Goal: Task Accomplishment & Management: Use online tool/utility

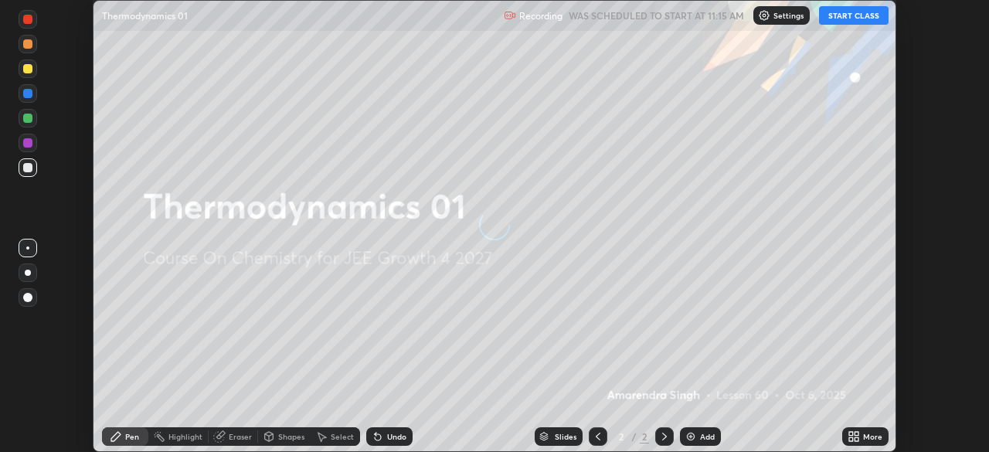
scroll to position [452, 989]
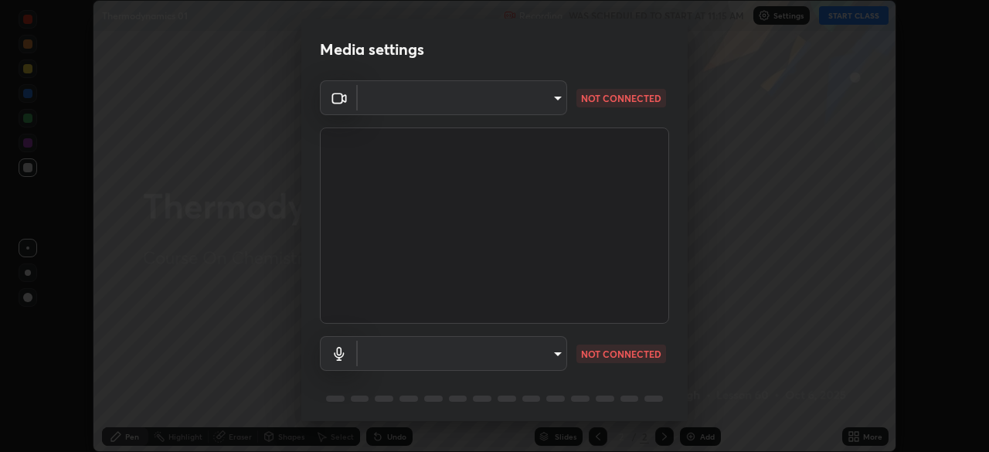
type input "f44939252cec670a7c81aafead478e6b9f15b20a1b8f1ae8dba2619045631b1c"
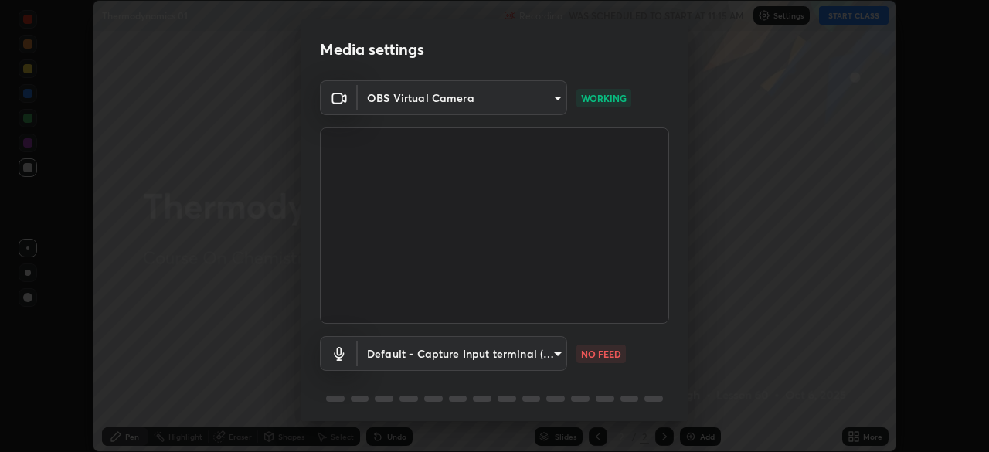
scroll to position [55, 0]
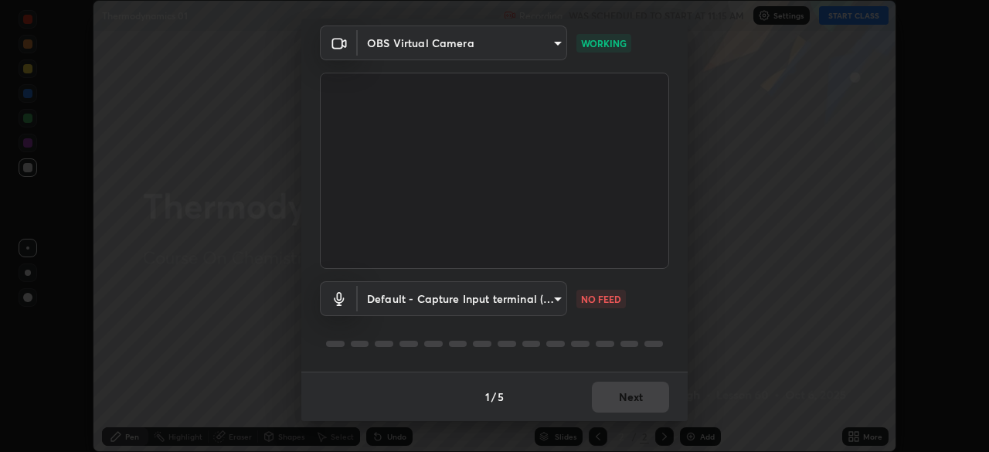
click at [458, 305] on body "Erase all Thermodynamics 01 Recording WAS SCHEDULED TO START AT 11:15 AM Settin…" at bounding box center [494, 226] width 989 height 452
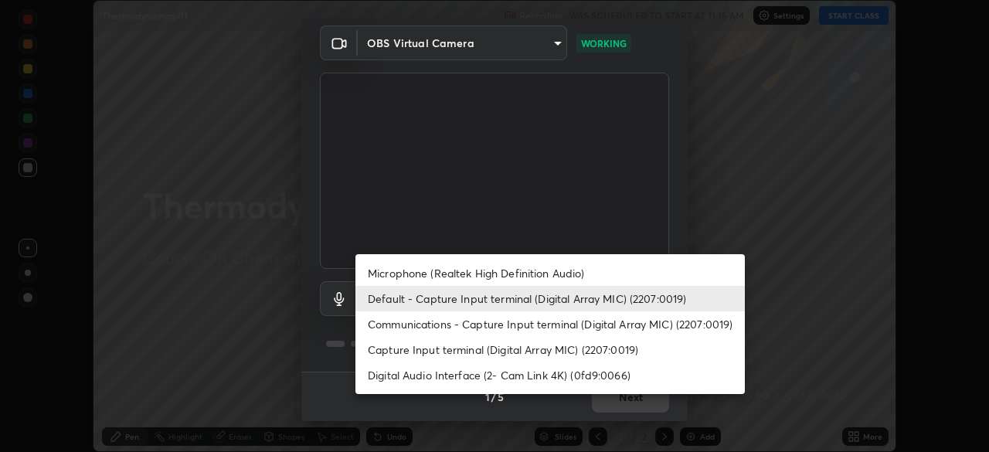
click at [536, 272] on li "Microphone (Realtek High Definition Audio)" at bounding box center [551, 274] width 390 height 26
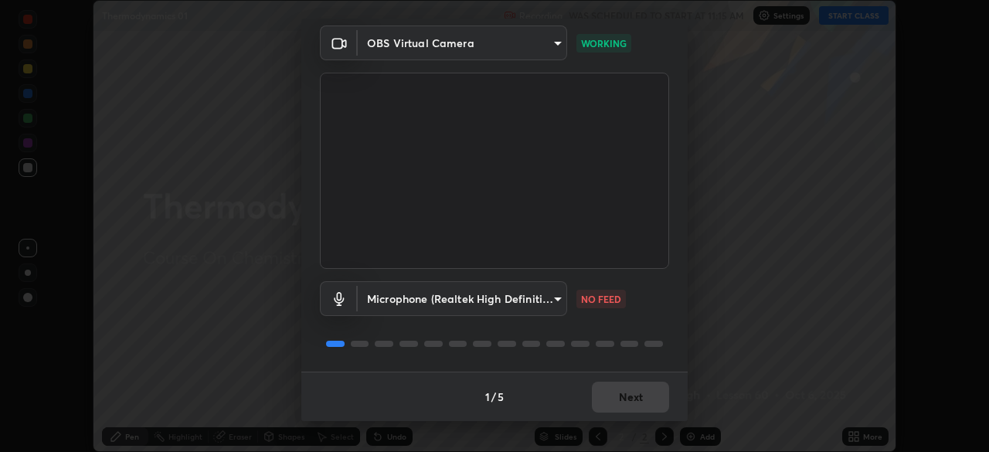
click at [538, 297] on body "Erase all Thermodynamics 01 Recording WAS SCHEDULED TO START AT 11:15 AM Settin…" at bounding box center [494, 226] width 989 height 452
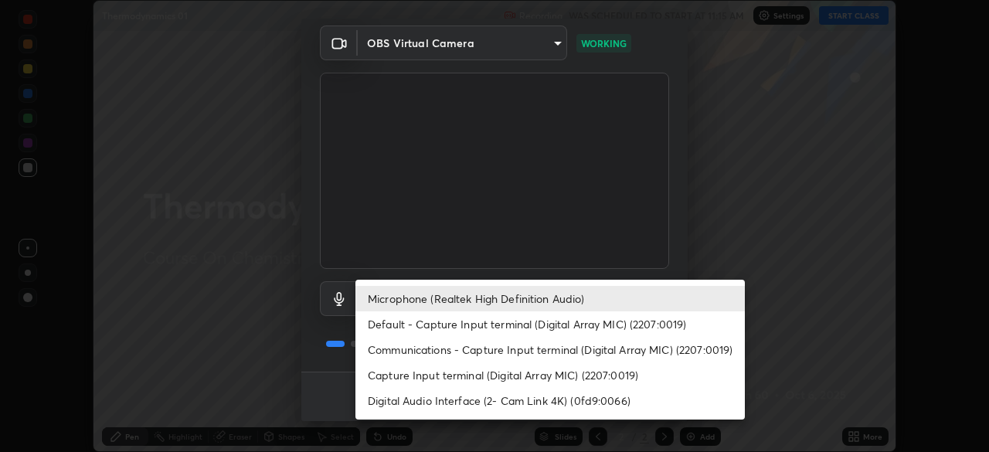
click at [526, 322] on li "Default - Capture Input terminal (Digital Array MIC) (2207:0019)" at bounding box center [551, 325] width 390 height 26
type input "default"
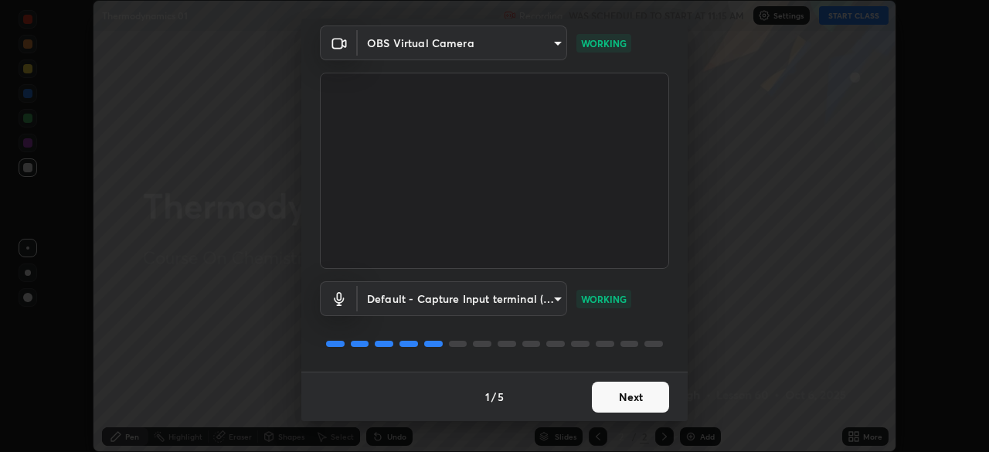
click at [631, 397] on button "Next" at bounding box center [630, 397] width 77 height 31
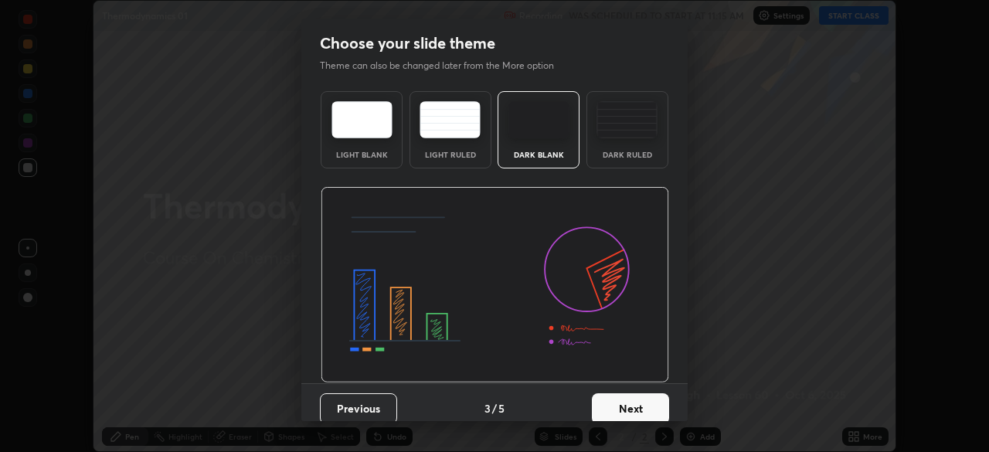
click at [659, 403] on button "Next" at bounding box center [630, 408] width 77 height 31
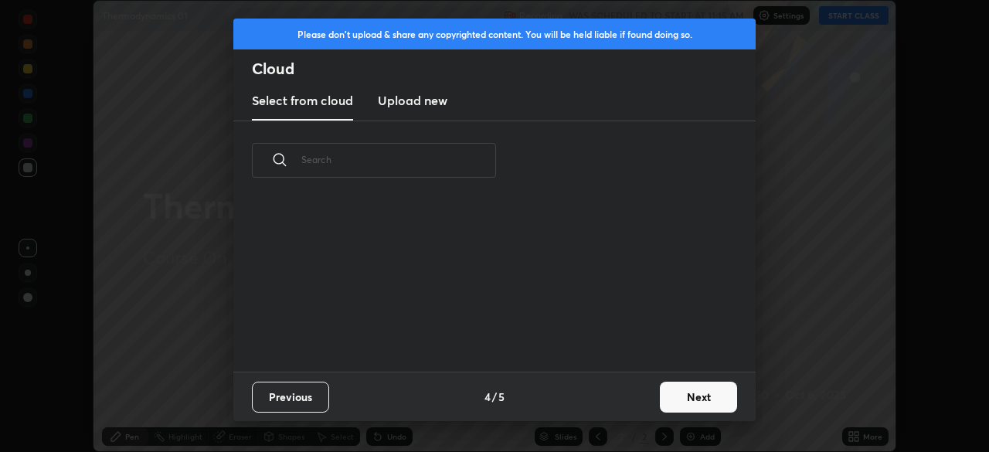
click at [699, 388] on button "Next" at bounding box center [698, 397] width 77 height 31
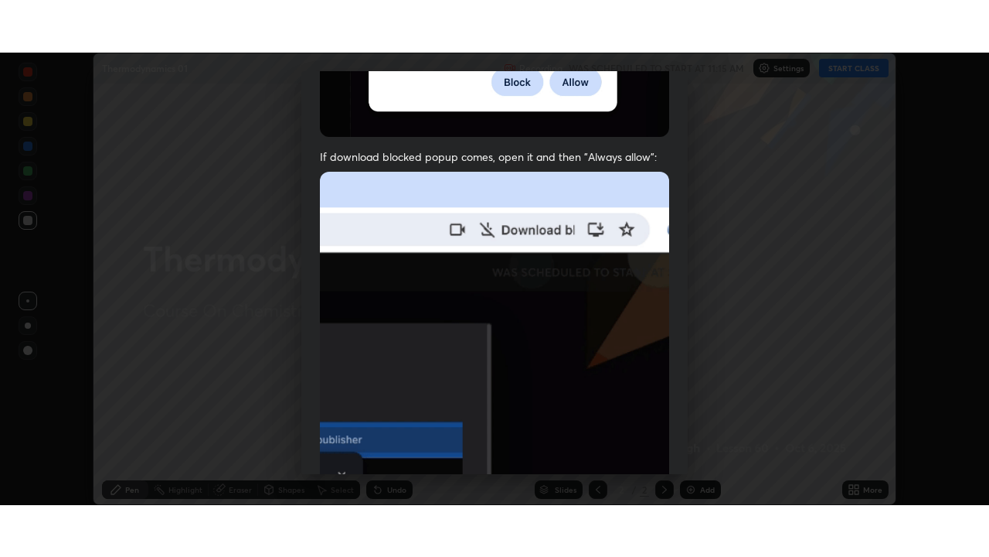
scroll to position [370, 0]
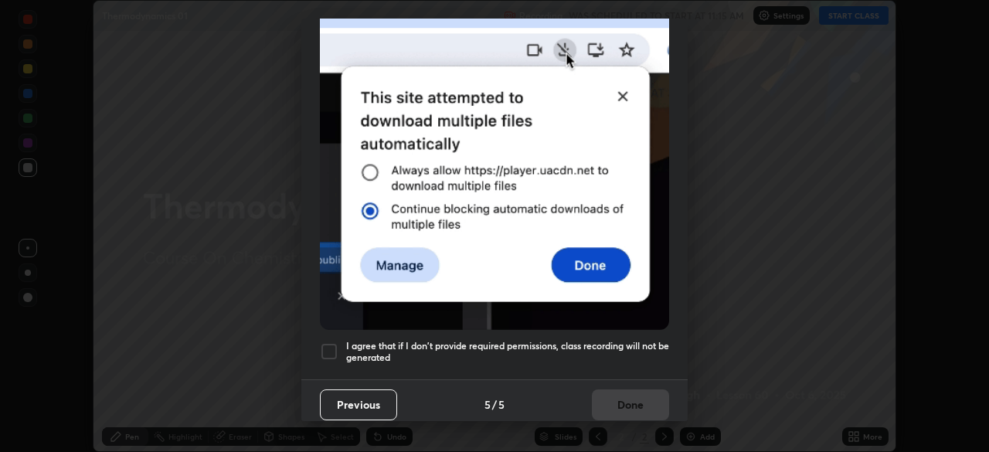
click at [328, 342] on div at bounding box center [329, 351] width 19 height 19
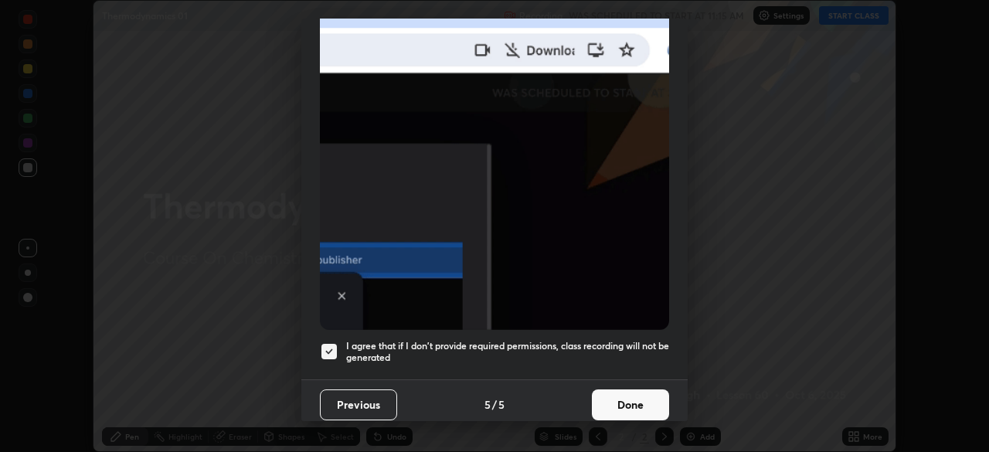
click at [638, 399] on button "Done" at bounding box center [630, 405] width 77 height 31
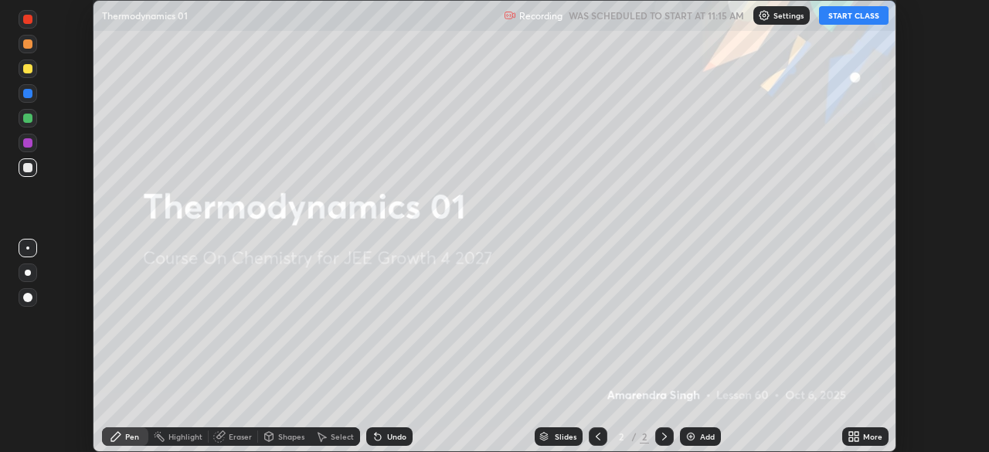
click at [870, 434] on div "More" at bounding box center [872, 437] width 19 height 8
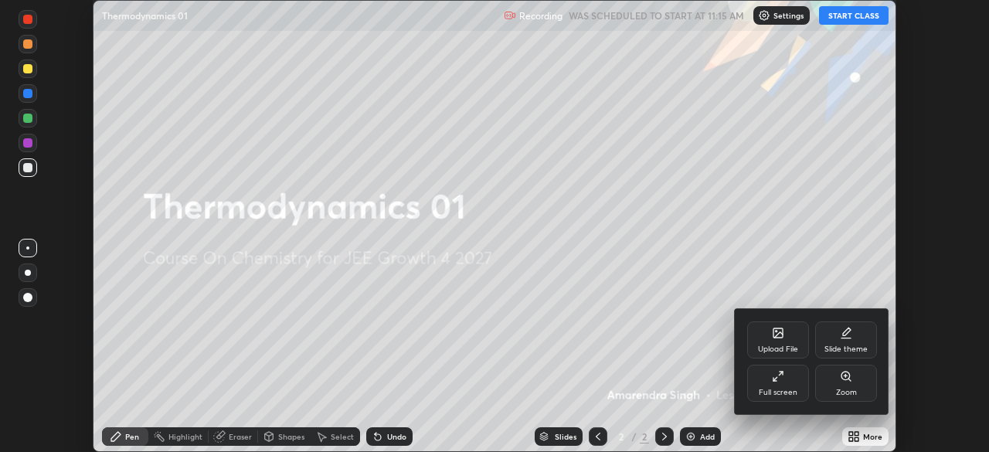
click at [778, 392] on div "Full screen" at bounding box center [778, 393] width 39 height 8
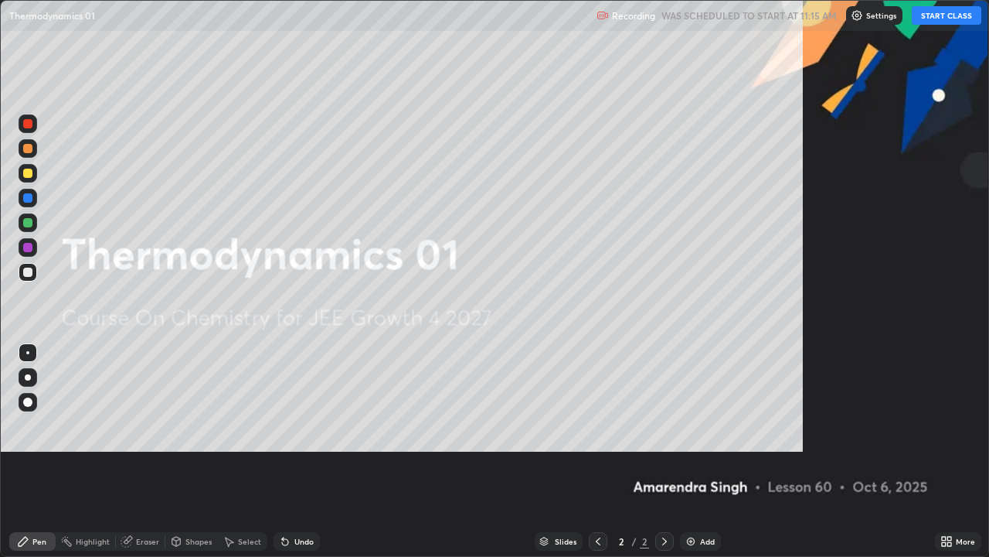
scroll to position [557, 989]
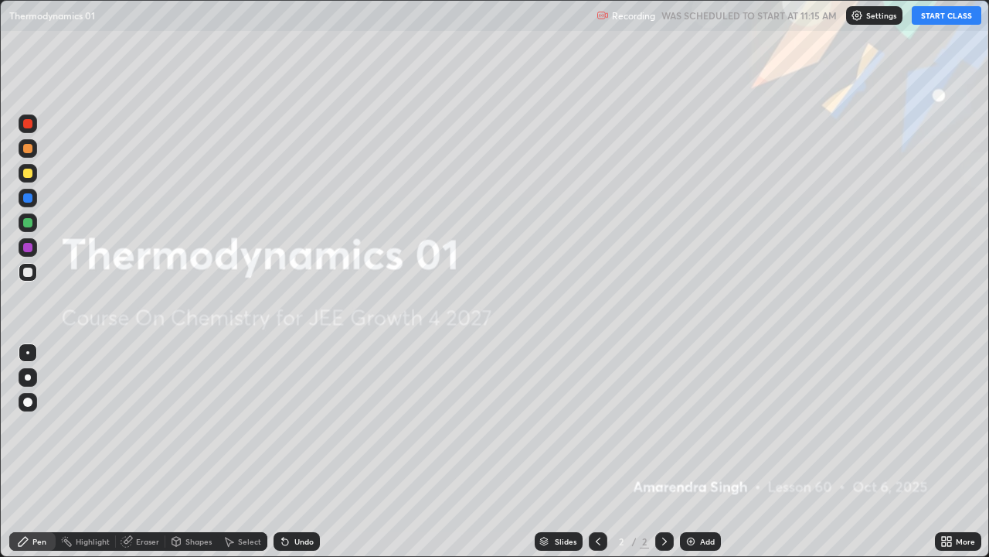
click at [949, 10] on button "START CLASS" at bounding box center [947, 15] width 70 height 19
click at [693, 451] on div "Add" at bounding box center [700, 541] width 41 height 19
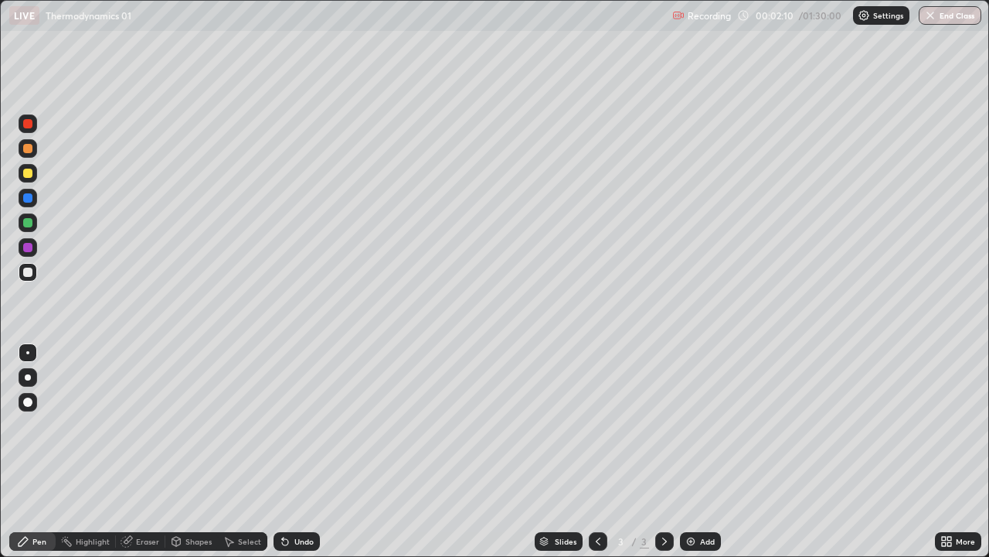
click at [21, 153] on div at bounding box center [28, 148] width 19 height 19
click at [29, 203] on div at bounding box center [28, 198] width 19 height 19
click at [22, 202] on div at bounding box center [28, 198] width 19 height 19
click at [28, 266] on div at bounding box center [28, 272] width 19 height 19
click at [26, 196] on div at bounding box center [27, 197] width 9 height 9
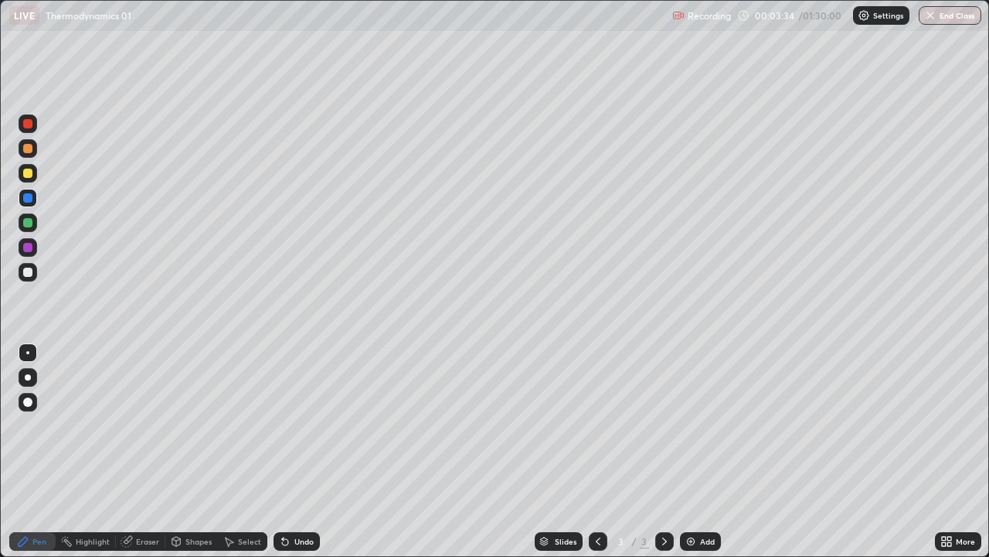
click at [28, 149] on div at bounding box center [27, 148] width 9 height 9
click at [26, 247] on div at bounding box center [27, 247] width 9 height 9
click at [703, 451] on div "Add" at bounding box center [707, 541] width 15 height 8
click at [19, 165] on div at bounding box center [28, 173] width 19 height 25
click at [26, 173] on div at bounding box center [27, 173] width 9 height 9
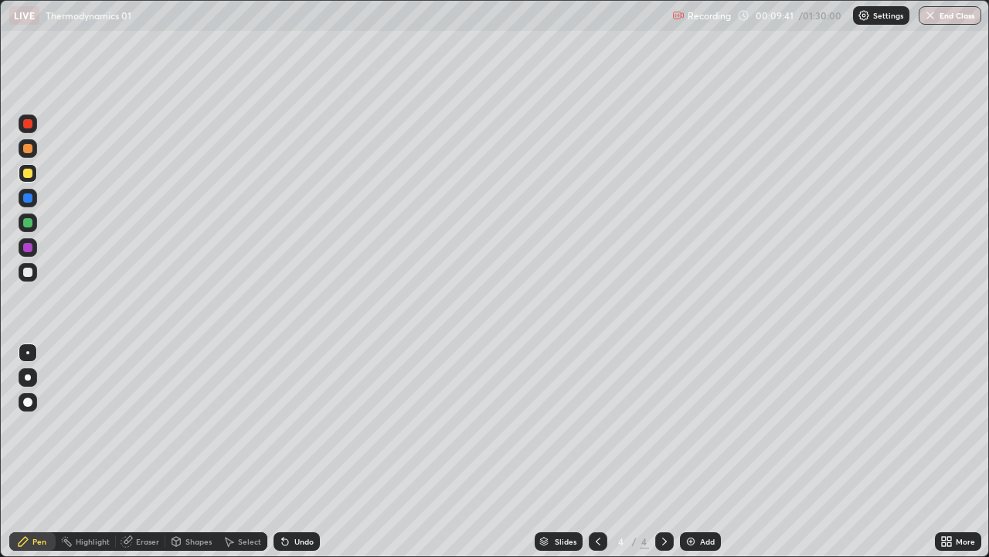
click at [25, 155] on div at bounding box center [28, 148] width 19 height 19
click at [21, 171] on div at bounding box center [28, 173] width 19 height 19
click at [29, 246] on div at bounding box center [27, 247] width 9 height 9
click at [26, 125] on div at bounding box center [27, 123] width 9 height 9
click at [29, 272] on div at bounding box center [27, 271] width 9 height 9
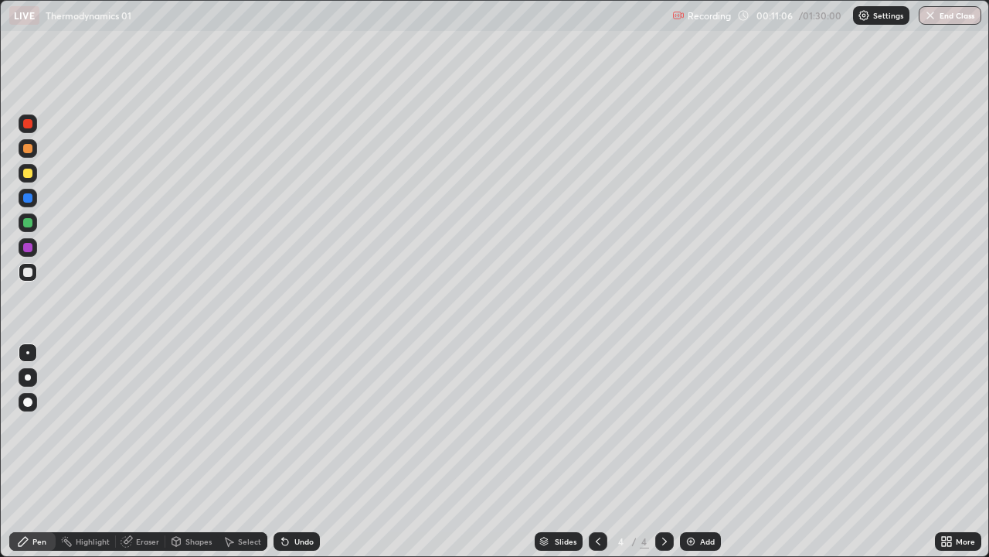
click at [23, 175] on div at bounding box center [27, 173] width 9 height 9
click at [295, 451] on div "Undo" at bounding box center [304, 541] width 19 height 8
click at [283, 451] on icon at bounding box center [285, 542] width 6 height 6
click at [22, 205] on div at bounding box center [28, 198] width 19 height 19
click at [21, 177] on div at bounding box center [28, 173] width 19 height 19
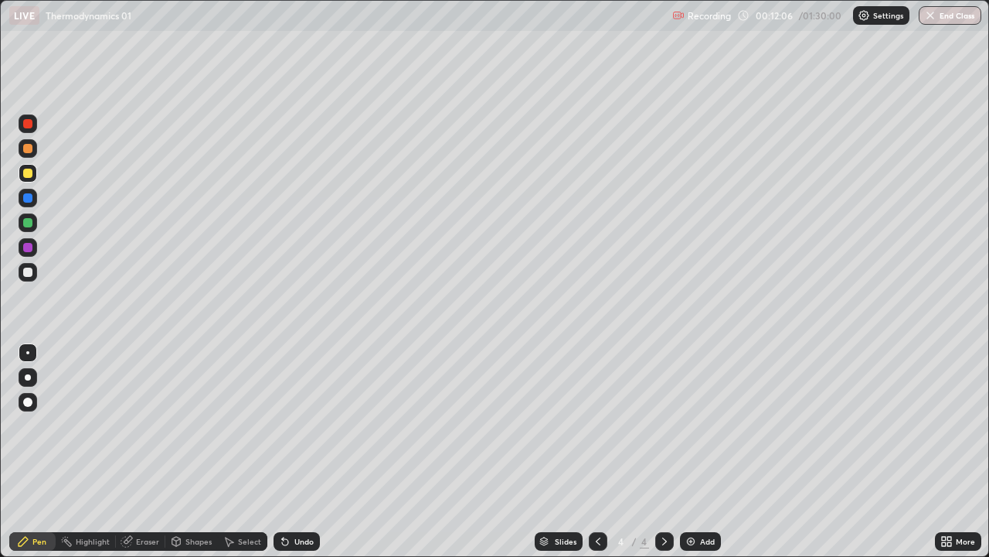
click at [27, 276] on div at bounding box center [27, 271] width 9 height 9
click at [25, 197] on div at bounding box center [27, 197] width 9 height 9
click at [701, 451] on div "Add" at bounding box center [707, 541] width 15 height 8
click at [22, 149] on div at bounding box center [28, 148] width 19 height 19
click at [31, 247] on div at bounding box center [27, 247] width 9 height 9
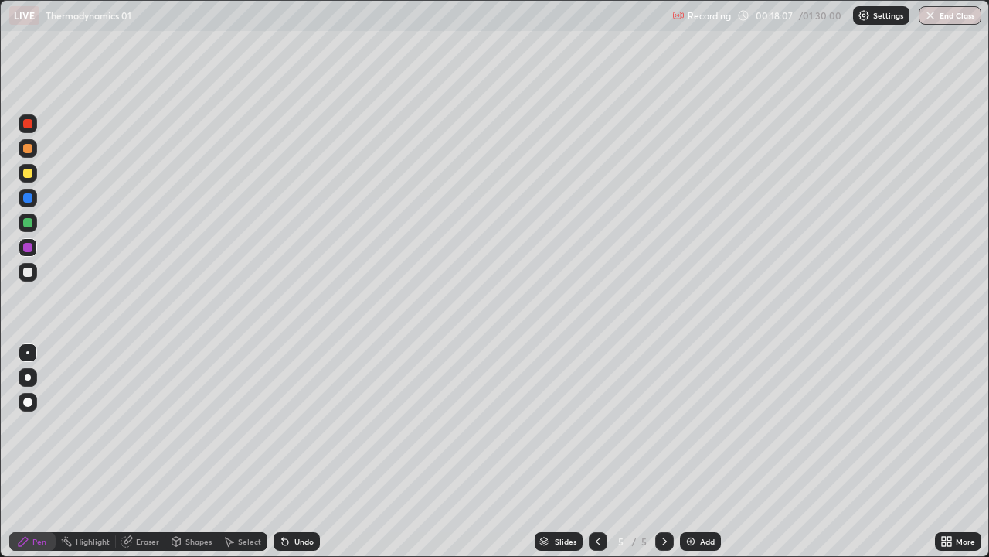
click at [21, 201] on div at bounding box center [28, 198] width 19 height 19
click at [26, 173] on div at bounding box center [27, 173] width 9 height 9
click at [26, 247] on div at bounding box center [27, 247] width 9 height 9
click at [30, 274] on div at bounding box center [27, 271] width 9 height 9
click at [20, 227] on div at bounding box center [28, 222] width 19 height 19
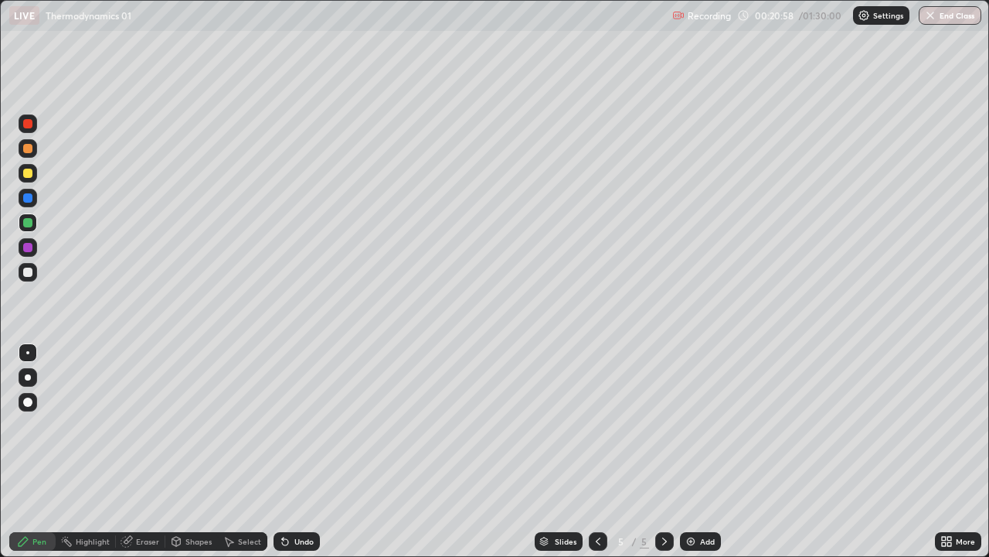
click at [27, 271] on div at bounding box center [27, 271] width 9 height 9
click at [29, 222] on div at bounding box center [27, 222] width 9 height 9
click at [33, 277] on div at bounding box center [28, 272] width 19 height 19
click at [24, 247] on div at bounding box center [27, 247] width 9 height 9
click at [20, 175] on div at bounding box center [28, 173] width 19 height 19
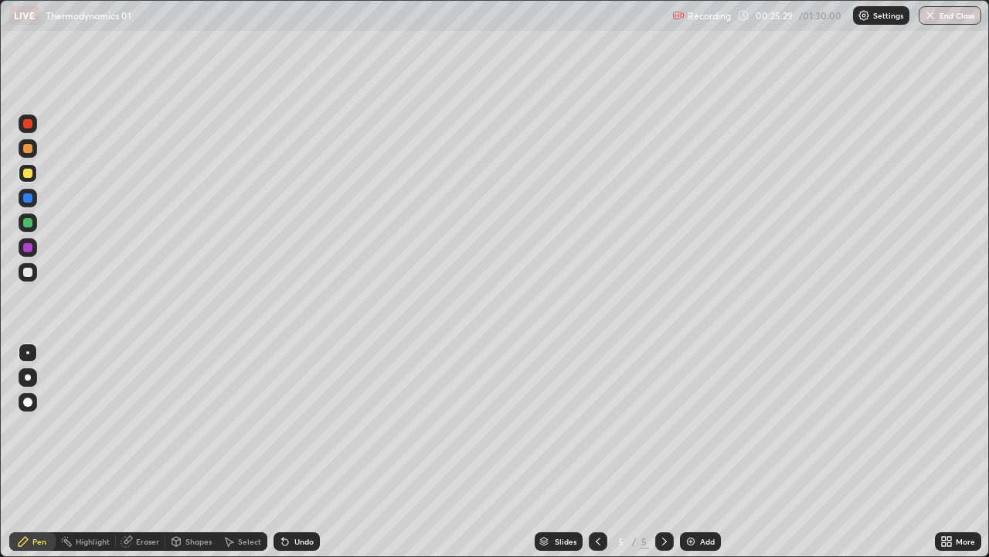
click at [26, 223] on div at bounding box center [27, 222] width 9 height 9
click at [698, 451] on div "Add" at bounding box center [700, 541] width 41 height 19
click at [29, 124] on div at bounding box center [27, 123] width 9 height 9
click at [24, 152] on div at bounding box center [27, 148] width 9 height 9
click at [22, 224] on div at bounding box center [28, 222] width 19 height 19
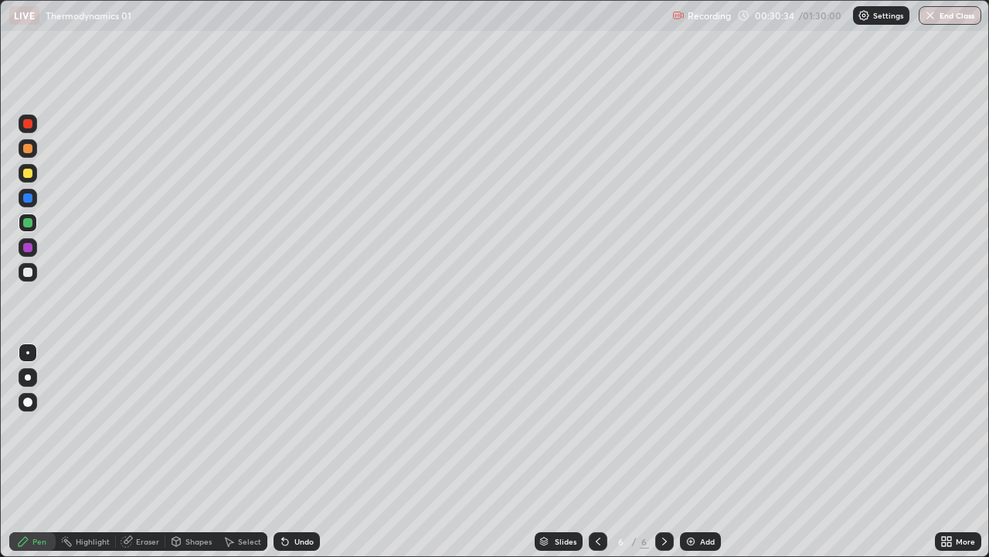
click at [309, 451] on div "Undo" at bounding box center [297, 541] width 46 height 19
click at [307, 451] on div "Undo" at bounding box center [297, 541] width 46 height 19
click at [29, 276] on div at bounding box center [27, 271] width 9 height 9
click at [26, 276] on div at bounding box center [27, 271] width 9 height 9
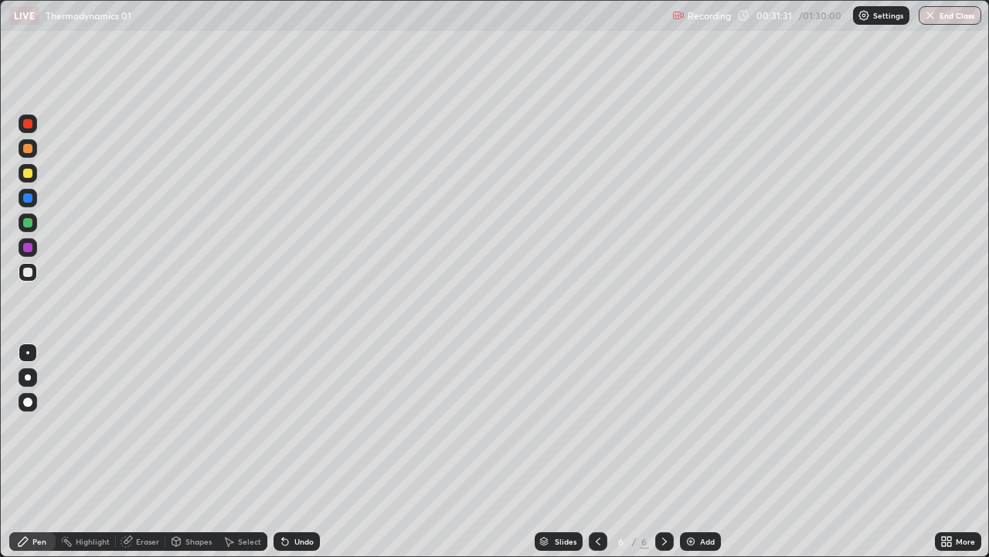
click at [26, 253] on div at bounding box center [28, 247] width 19 height 19
click at [29, 200] on div at bounding box center [27, 197] width 9 height 9
click at [299, 451] on div "Undo" at bounding box center [304, 541] width 19 height 8
click at [295, 451] on div "Undo" at bounding box center [297, 541] width 46 height 19
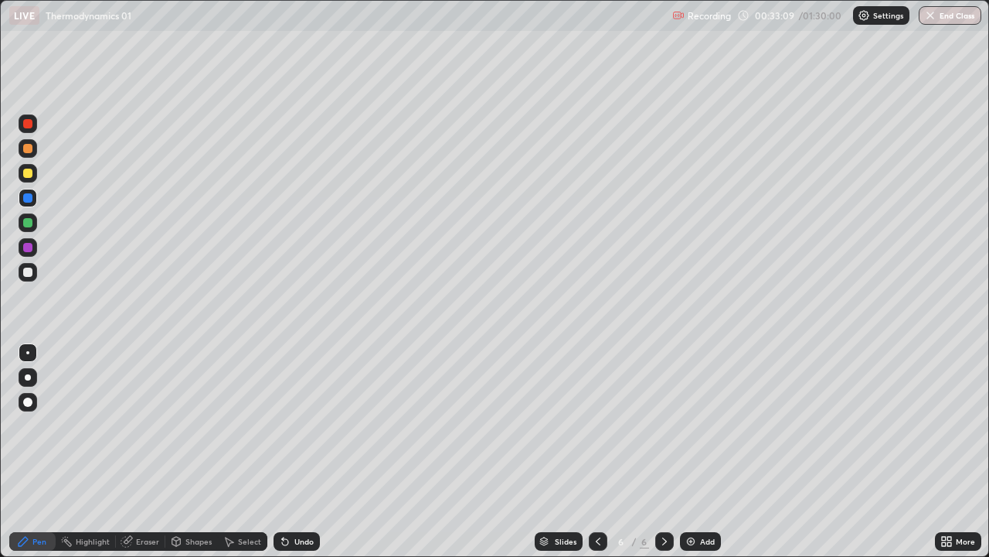
click at [28, 175] on div at bounding box center [27, 173] width 9 height 9
click at [697, 451] on div "Add" at bounding box center [700, 541] width 41 height 19
click at [31, 126] on div at bounding box center [27, 123] width 9 height 9
click at [27, 149] on div at bounding box center [27, 148] width 9 height 9
click at [36, 274] on div at bounding box center [28, 272] width 19 height 19
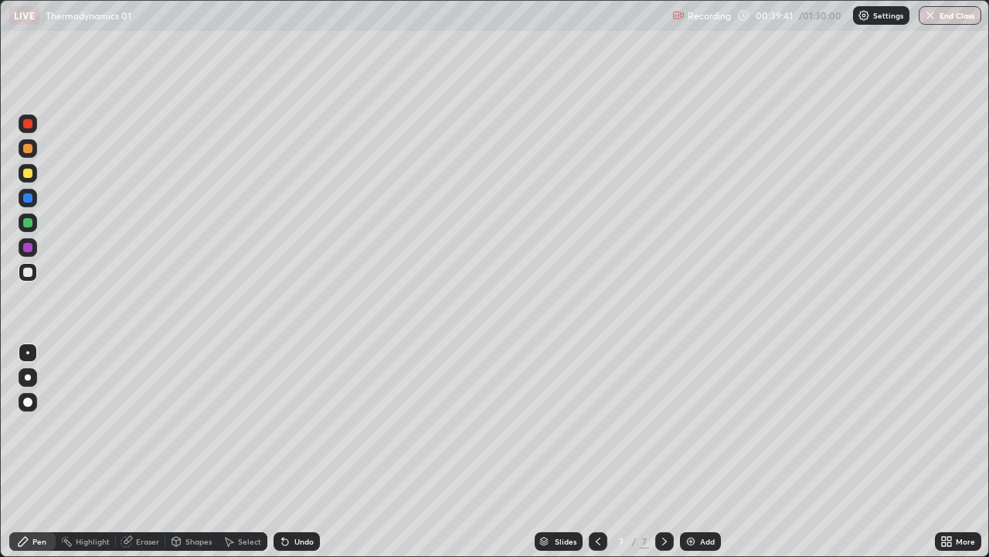
click at [22, 224] on div at bounding box center [28, 222] width 19 height 19
click at [32, 250] on div at bounding box center [27, 247] width 9 height 9
click at [291, 451] on div "Undo" at bounding box center [297, 541] width 46 height 19
click at [26, 274] on div at bounding box center [27, 271] width 9 height 9
click at [20, 251] on div at bounding box center [28, 247] width 19 height 19
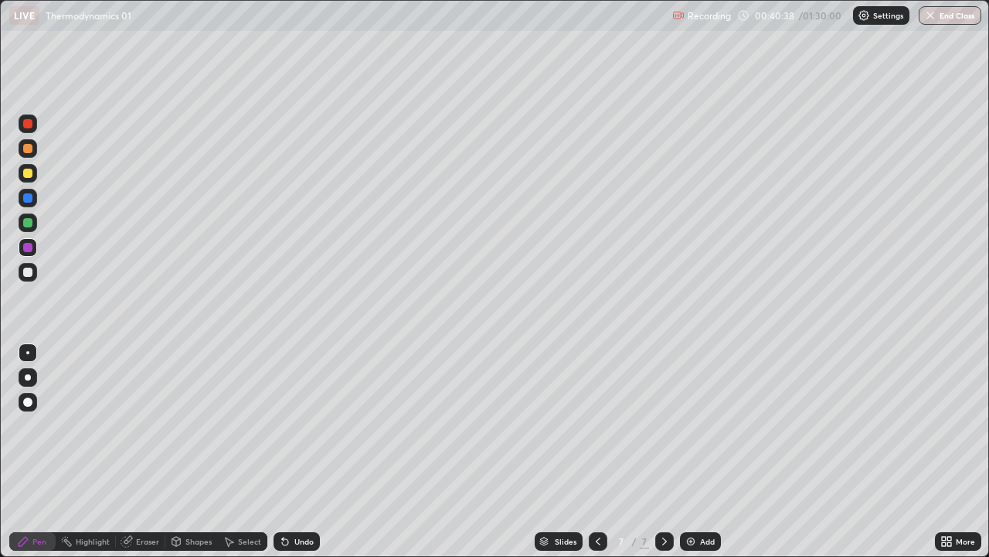
click at [30, 175] on div at bounding box center [27, 173] width 9 height 9
click at [22, 141] on div at bounding box center [28, 148] width 19 height 19
click at [33, 223] on div at bounding box center [28, 222] width 19 height 19
click at [283, 451] on icon at bounding box center [285, 542] width 6 height 6
click at [289, 451] on icon at bounding box center [285, 541] width 12 height 12
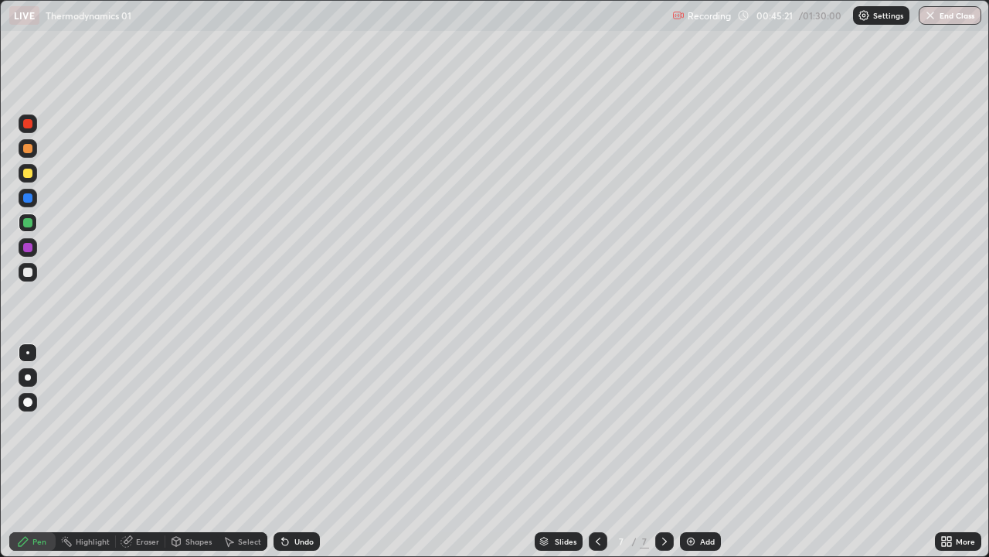
click at [291, 451] on div "Undo" at bounding box center [297, 541] width 46 height 19
click at [293, 451] on div "Undo" at bounding box center [297, 541] width 46 height 19
click at [294, 451] on div "Undo" at bounding box center [297, 541] width 46 height 19
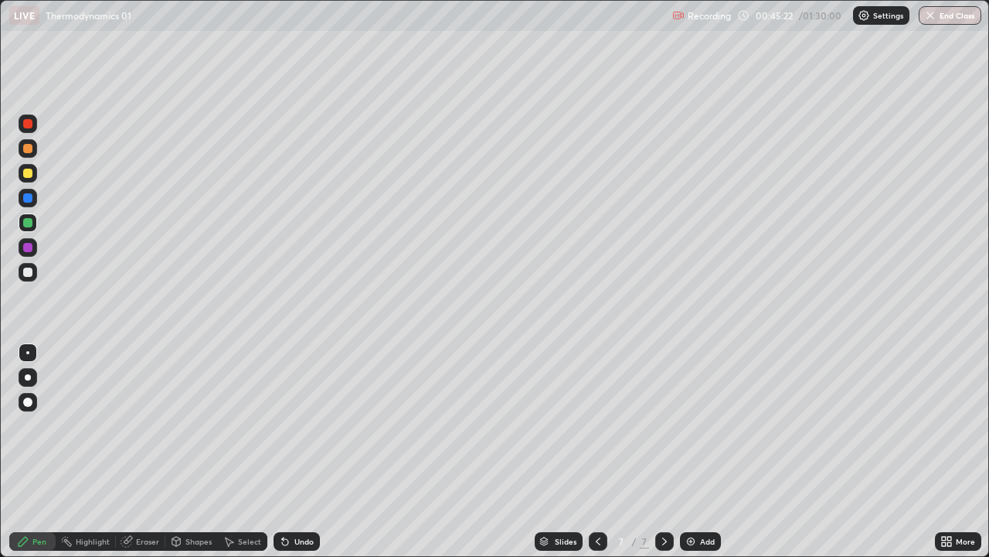
click at [295, 451] on div "Undo" at bounding box center [297, 541] width 46 height 19
click at [296, 451] on div "Undo" at bounding box center [304, 541] width 19 height 8
click at [299, 451] on div "Undo" at bounding box center [304, 541] width 19 height 8
click at [297, 451] on div "Undo" at bounding box center [297, 541] width 46 height 19
click at [295, 451] on div "Undo" at bounding box center [297, 541] width 46 height 19
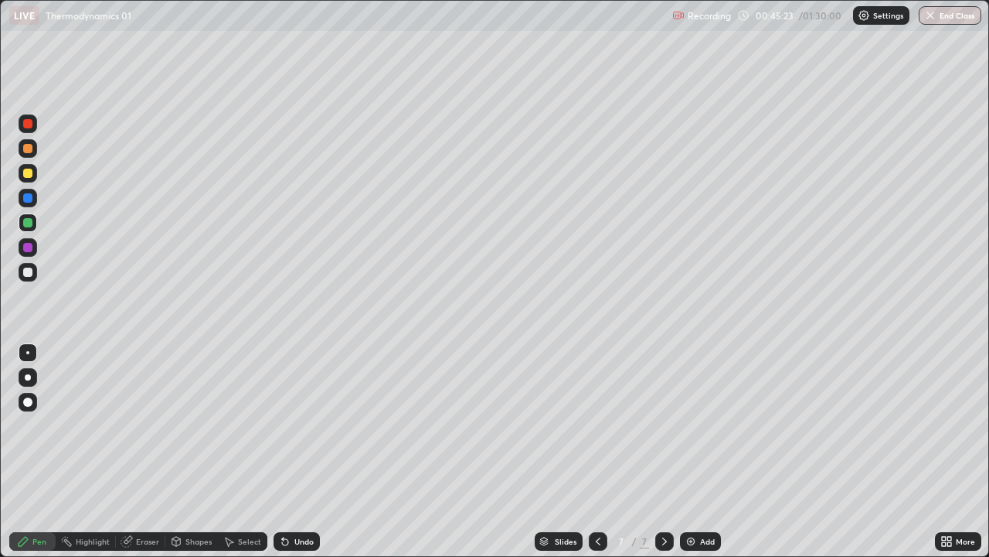
click at [295, 451] on div "Undo" at bounding box center [297, 541] width 46 height 19
click at [295, 451] on div "Undo" at bounding box center [304, 541] width 19 height 8
click at [291, 451] on div "Undo" at bounding box center [297, 541] width 46 height 19
click at [295, 451] on div "Undo" at bounding box center [304, 541] width 19 height 8
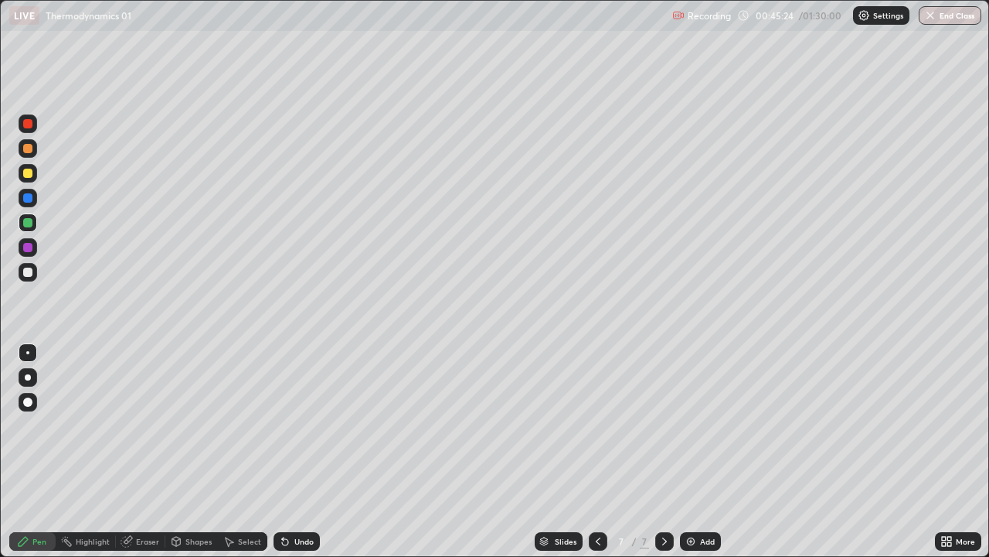
click at [291, 451] on div "Undo" at bounding box center [297, 541] width 46 height 19
click at [295, 451] on div "Undo" at bounding box center [304, 541] width 19 height 8
click at [35, 150] on div at bounding box center [28, 148] width 19 height 19
click at [28, 223] on div at bounding box center [27, 222] width 9 height 9
click at [703, 451] on div "Add" at bounding box center [707, 541] width 15 height 8
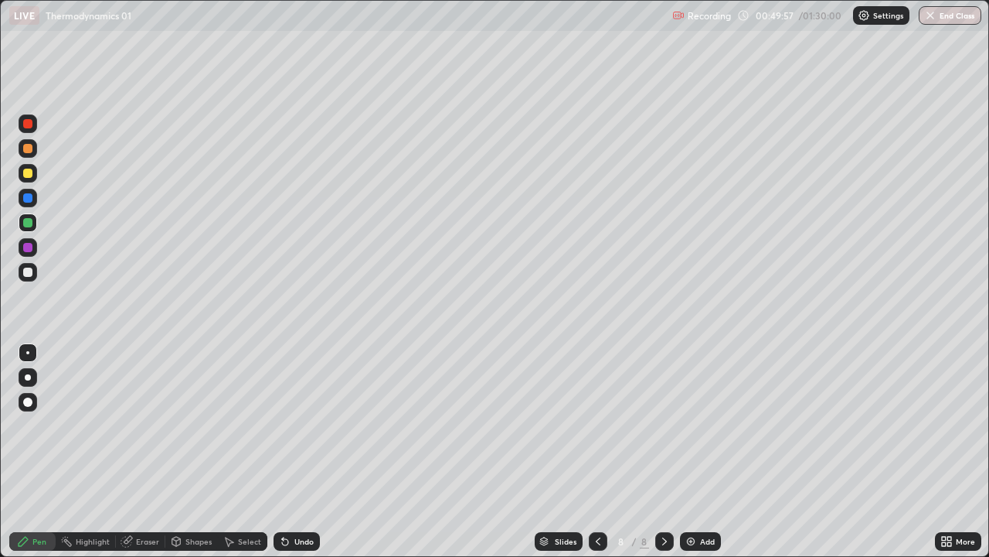
click at [26, 129] on div at bounding box center [28, 123] width 19 height 19
click at [25, 176] on div at bounding box center [27, 173] width 9 height 9
click at [28, 149] on div at bounding box center [27, 148] width 9 height 9
click at [30, 226] on div at bounding box center [27, 222] width 9 height 9
click at [23, 149] on div at bounding box center [27, 148] width 9 height 9
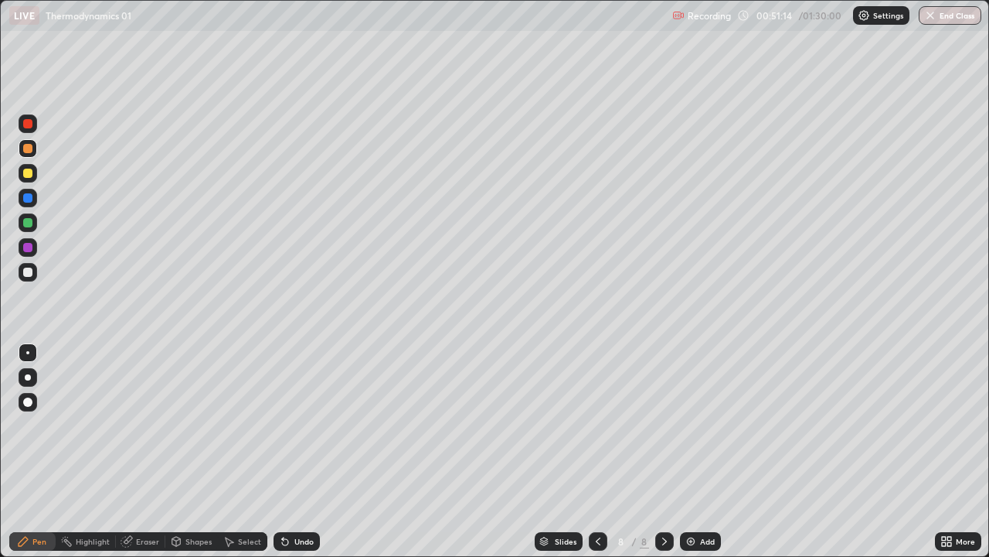
click at [26, 131] on div at bounding box center [28, 123] width 19 height 19
click at [34, 223] on div at bounding box center [28, 222] width 19 height 19
click at [301, 451] on div "Undo" at bounding box center [304, 541] width 19 height 8
click at [299, 451] on div "Undo" at bounding box center [304, 541] width 19 height 8
click at [300, 451] on div "Undo" at bounding box center [304, 541] width 19 height 8
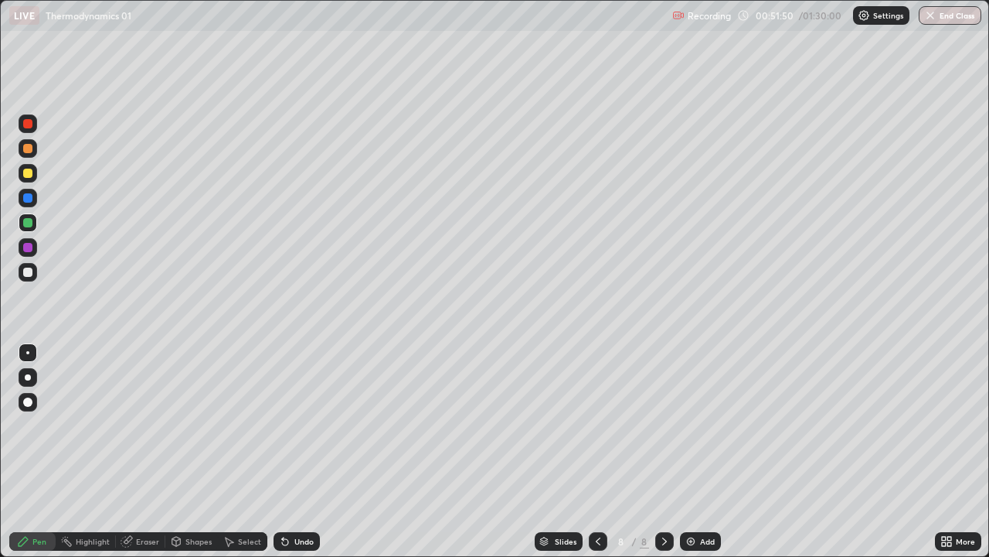
click at [305, 451] on div "Undo" at bounding box center [304, 541] width 19 height 8
click at [33, 174] on div at bounding box center [28, 173] width 19 height 19
click at [29, 271] on div at bounding box center [27, 271] width 9 height 9
click at [32, 247] on div at bounding box center [27, 247] width 9 height 9
click at [33, 271] on div at bounding box center [28, 272] width 19 height 19
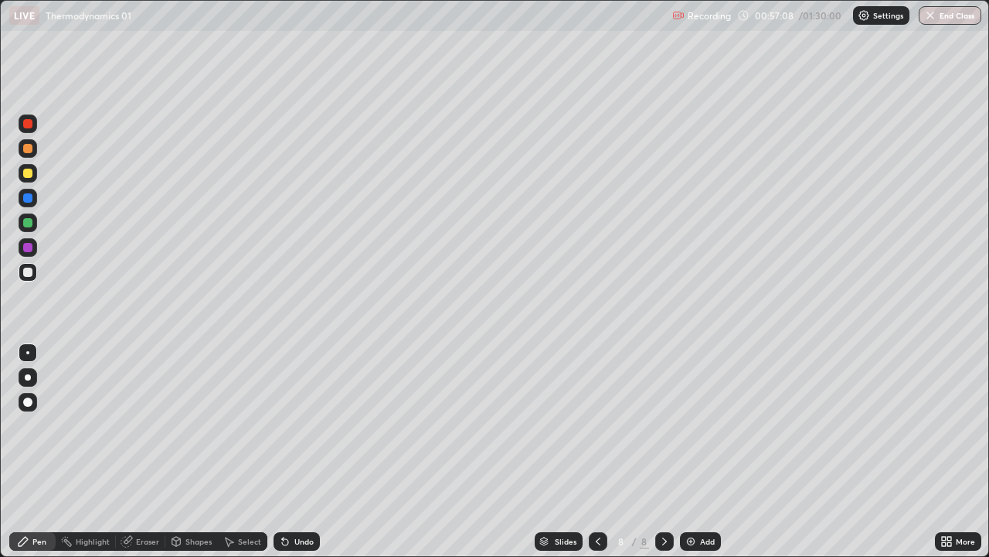
click at [29, 196] on div at bounding box center [27, 197] width 9 height 9
click at [19, 172] on div at bounding box center [28, 173] width 19 height 19
click at [24, 145] on div at bounding box center [27, 148] width 9 height 9
click at [695, 451] on img at bounding box center [691, 541] width 12 height 12
click at [29, 124] on div at bounding box center [27, 123] width 9 height 9
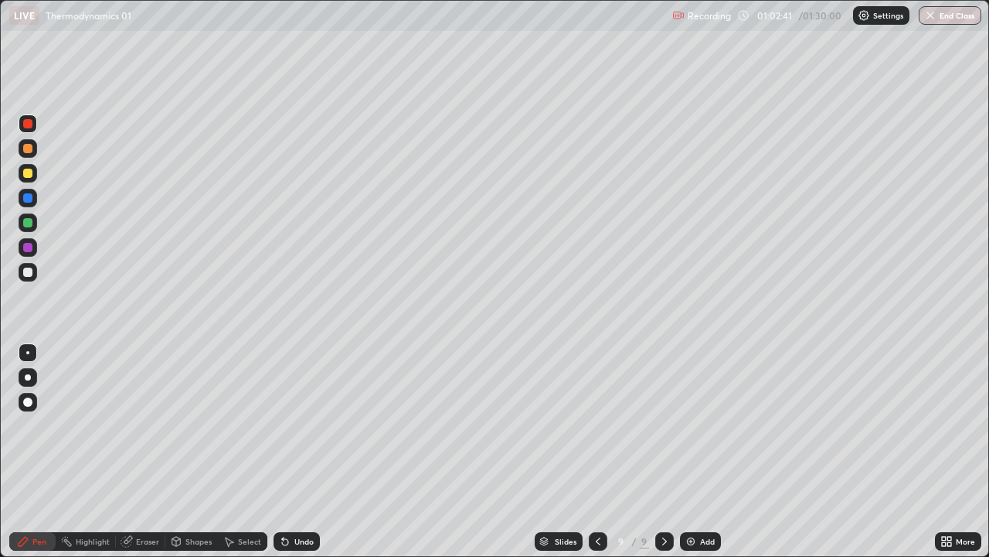
click at [29, 148] on div at bounding box center [27, 148] width 9 height 9
click at [25, 175] on div at bounding box center [27, 173] width 9 height 9
click at [27, 149] on div at bounding box center [27, 148] width 9 height 9
click at [25, 179] on div at bounding box center [28, 173] width 19 height 19
click at [26, 249] on div at bounding box center [27, 247] width 9 height 9
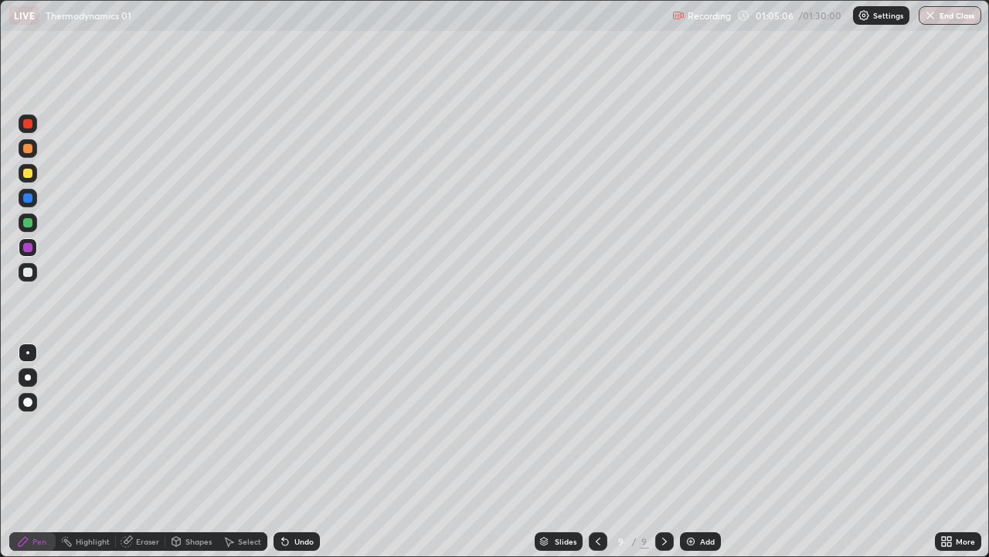
click at [19, 172] on div at bounding box center [28, 173] width 19 height 19
click at [26, 247] on div at bounding box center [27, 247] width 9 height 9
click at [34, 226] on div at bounding box center [28, 222] width 19 height 19
click at [28, 273] on div at bounding box center [27, 271] width 9 height 9
click at [300, 451] on div "Undo" at bounding box center [297, 541] width 46 height 19
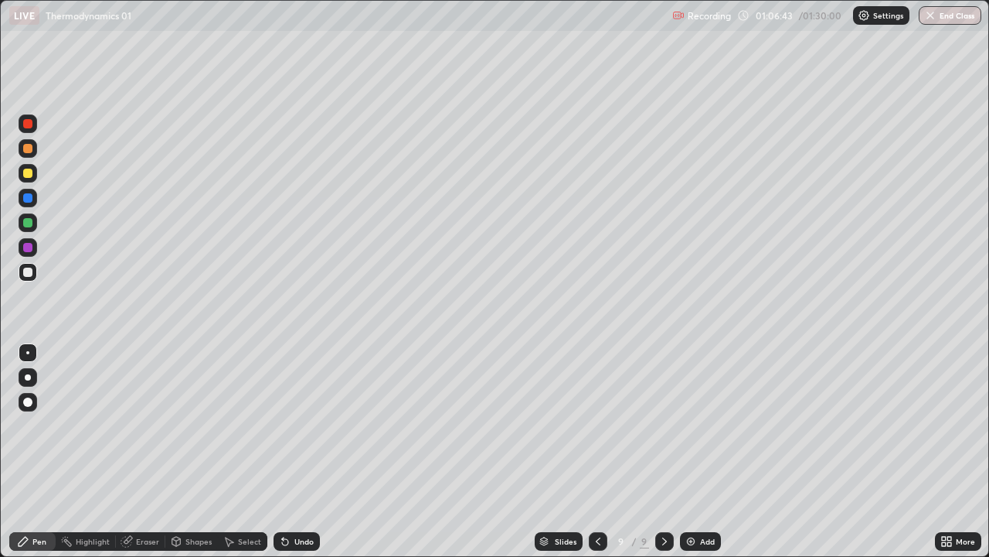
click at [295, 451] on div "Undo" at bounding box center [304, 541] width 19 height 8
click at [700, 451] on div "Add" at bounding box center [700, 541] width 41 height 19
click at [27, 121] on div at bounding box center [27, 123] width 9 height 9
click at [295, 451] on div "Undo" at bounding box center [304, 541] width 19 height 8
click at [26, 254] on div at bounding box center [28, 247] width 19 height 19
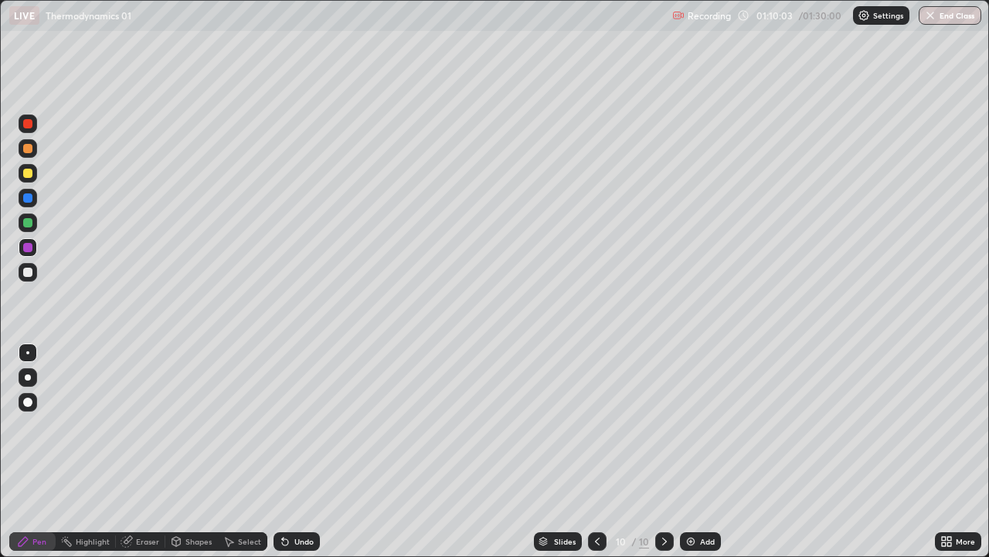
click at [21, 175] on div at bounding box center [28, 173] width 19 height 19
click at [26, 199] on div at bounding box center [27, 197] width 9 height 9
click at [26, 173] on div at bounding box center [27, 173] width 9 height 9
click at [26, 148] on div at bounding box center [27, 148] width 9 height 9
click at [23, 129] on div at bounding box center [28, 123] width 19 height 19
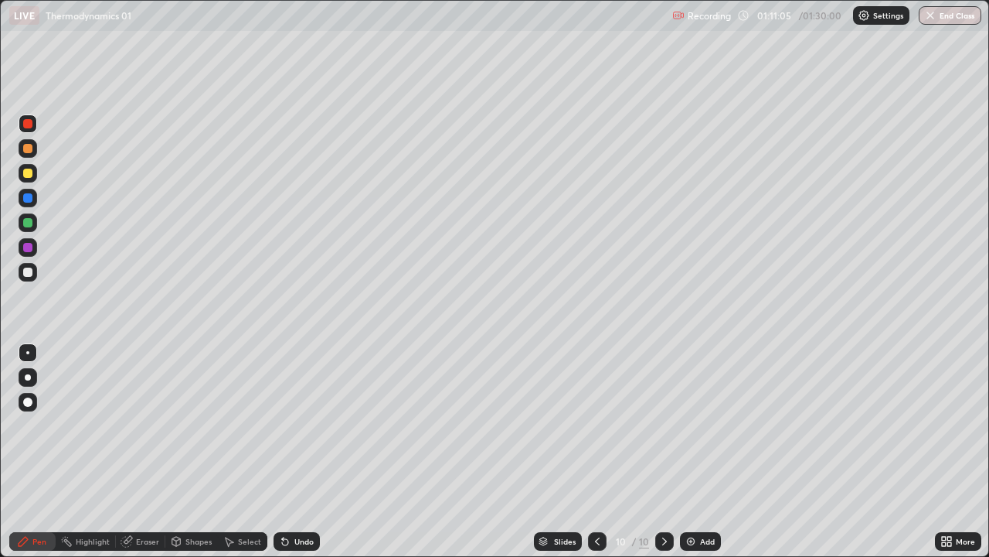
click at [295, 451] on div "Undo" at bounding box center [297, 541] width 46 height 19
click at [20, 253] on div at bounding box center [28, 247] width 19 height 19
click at [24, 276] on div at bounding box center [28, 272] width 19 height 19
click at [26, 149] on div at bounding box center [27, 148] width 9 height 9
click at [27, 198] on div at bounding box center [27, 197] width 9 height 9
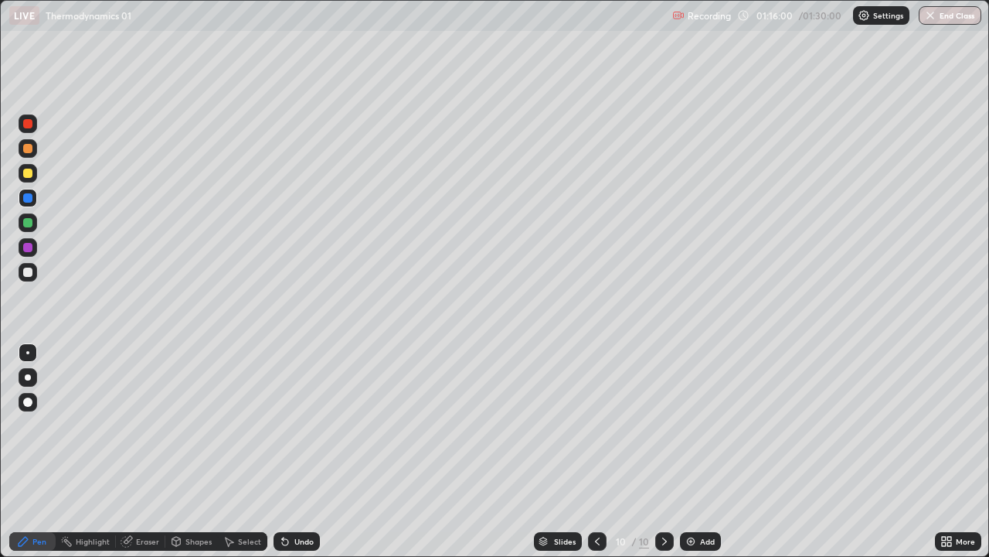
click at [702, 451] on div "Add" at bounding box center [707, 541] width 15 height 8
click at [29, 120] on div at bounding box center [27, 123] width 9 height 9
click at [23, 206] on div at bounding box center [28, 198] width 19 height 19
click at [26, 224] on div at bounding box center [27, 222] width 9 height 9
click at [29, 272] on div at bounding box center [27, 271] width 9 height 9
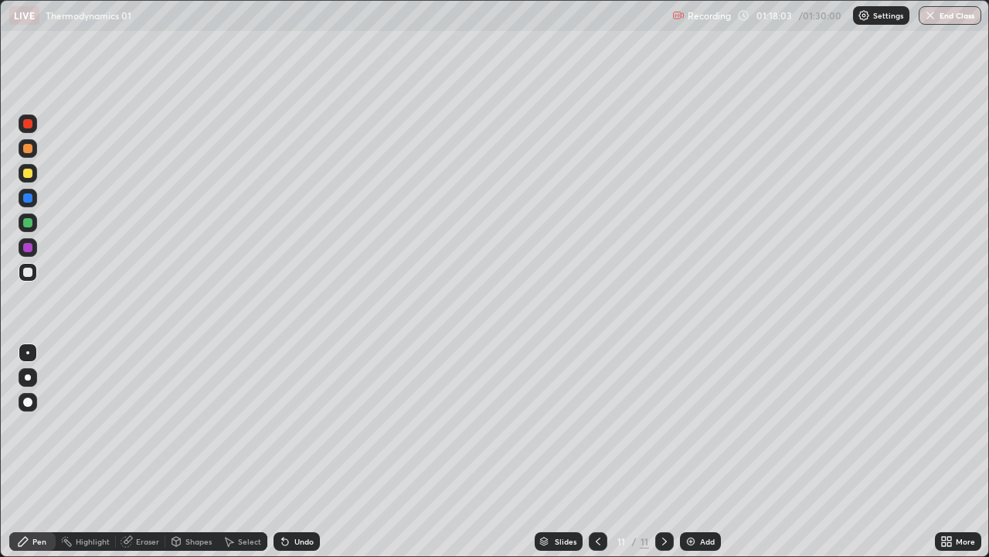
click at [26, 144] on div at bounding box center [27, 148] width 9 height 9
click at [24, 247] on div at bounding box center [27, 247] width 9 height 9
click at [19, 199] on div at bounding box center [28, 198] width 19 height 19
click at [25, 170] on div at bounding box center [27, 173] width 9 height 9
click at [22, 223] on div at bounding box center [28, 222] width 19 height 19
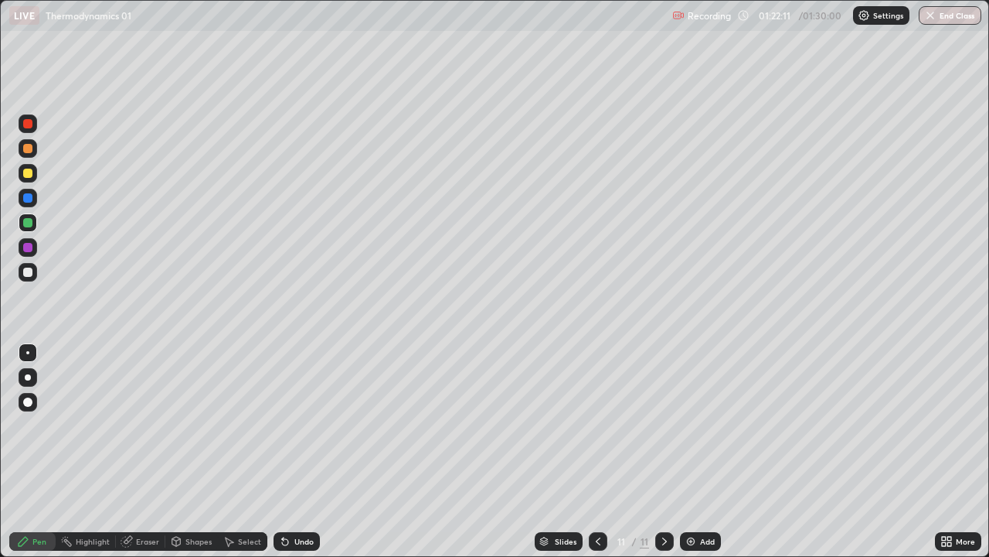
click at [947, 14] on button "End Class" at bounding box center [950, 15] width 63 height 19
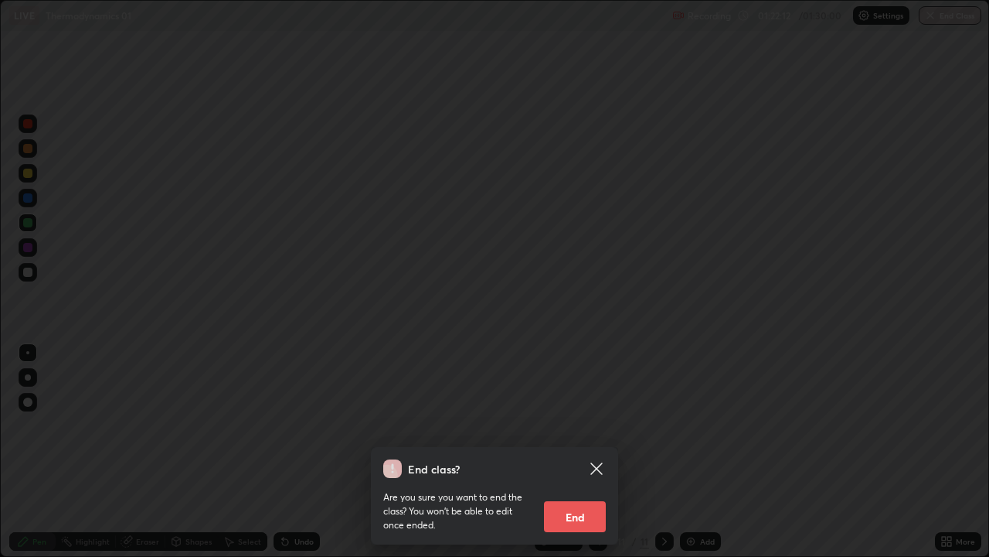
click at [567, 451] on button "End" at bounding box center [575, 516] width 62 height 31
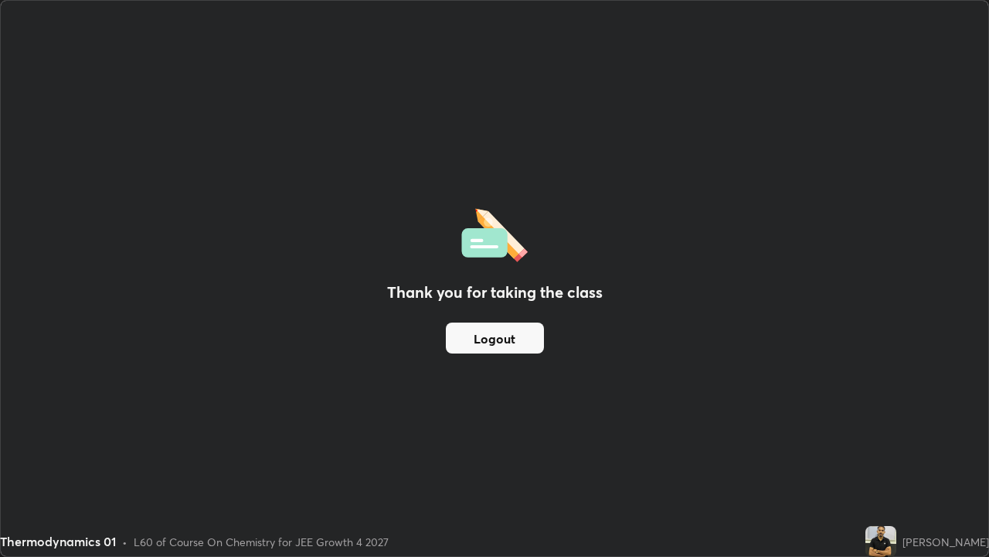
click at [479, 335] on button "Logout" at bounding box center [495, 337] width 98 height 31
